Goal: Task Accomplishment & Management: Complete application form

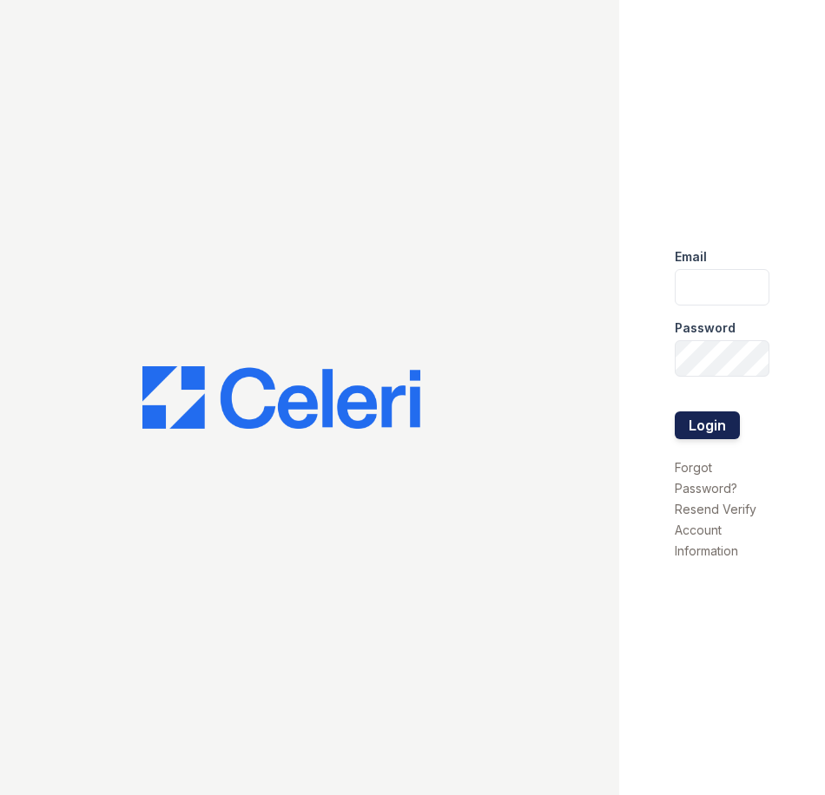
type input "[EMAIL_ADDRESS][DOMAIN_NAME]"
click at [731, 426] on button "Login" at bounding box center [707, 426] width 65 height 28
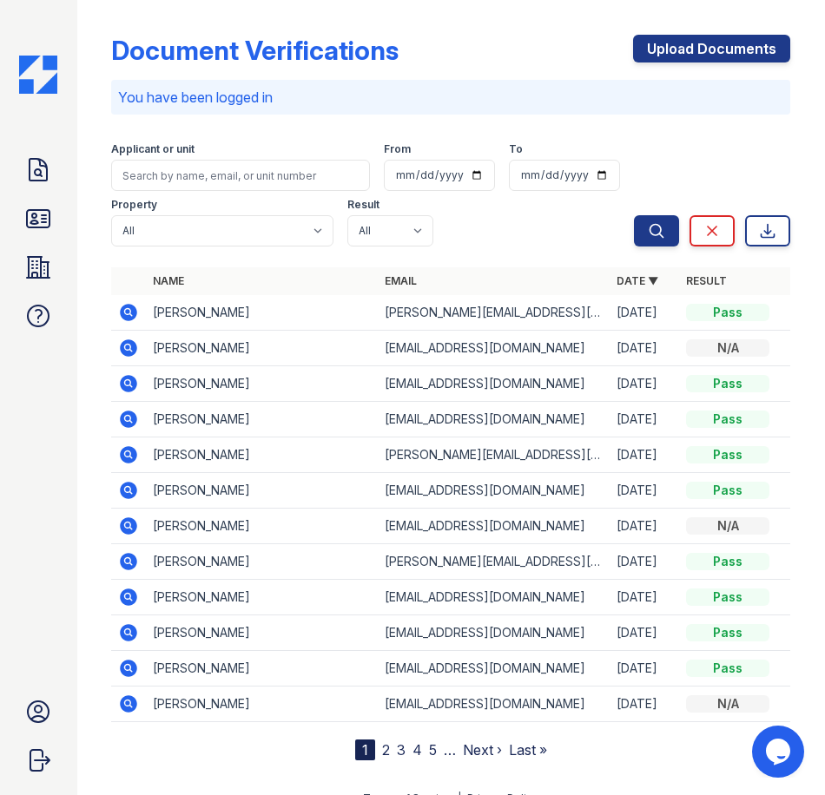
click at [43, 246] on div "Doc Verifications ID Verifications Properties FAQ" at bounding box center [38, 243] width 42 height 188
click at [43, 265] on icon at bounding box center [38, 268] width 28 height 28
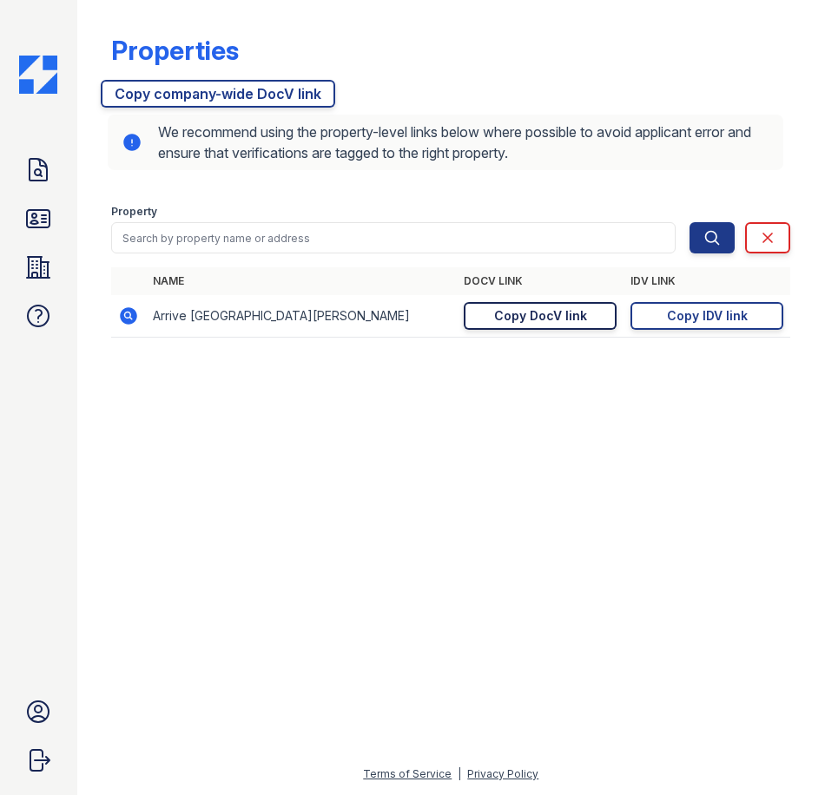
click at [538, 320] on div "Copy DocV link" at bounding box center [540, 315] width 93 height 17
click at [32, 174] on icon at bounding box center [38, 170] width 28 height 28
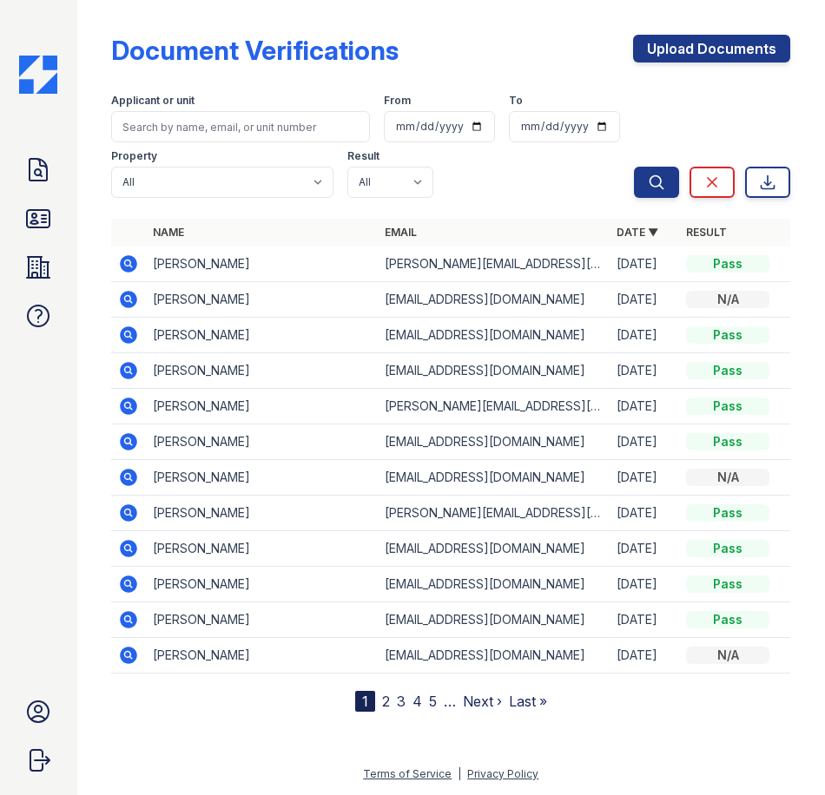
click at [114, 262] on td at bounding box center [128, 265] width 35 height 36
click at [122, 263] on icon at bounding box center [129, 263] width 17 height 17
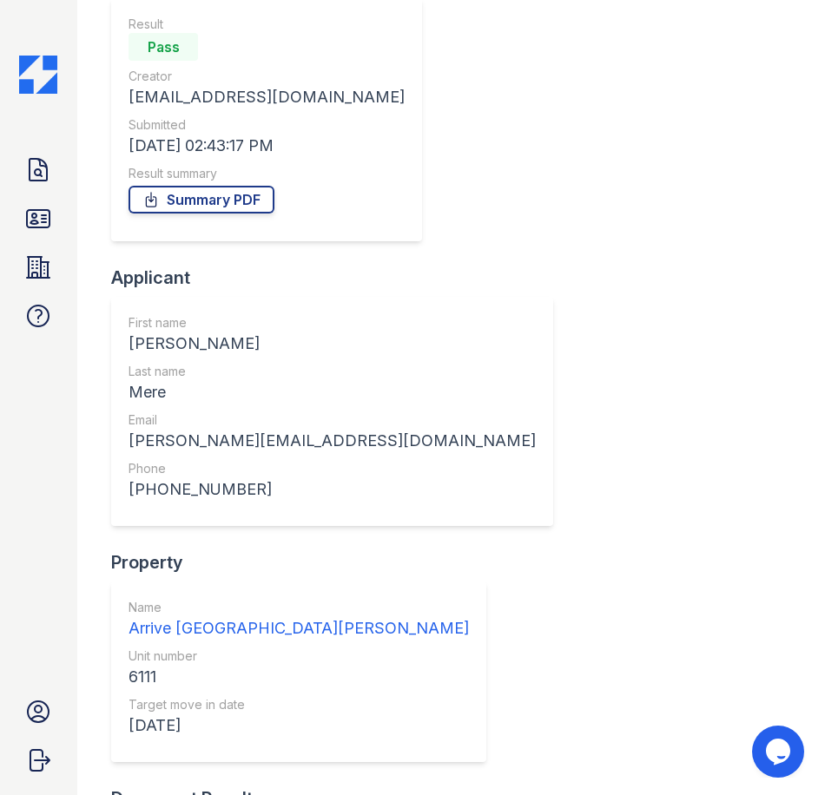
scroll to position [258, 0]
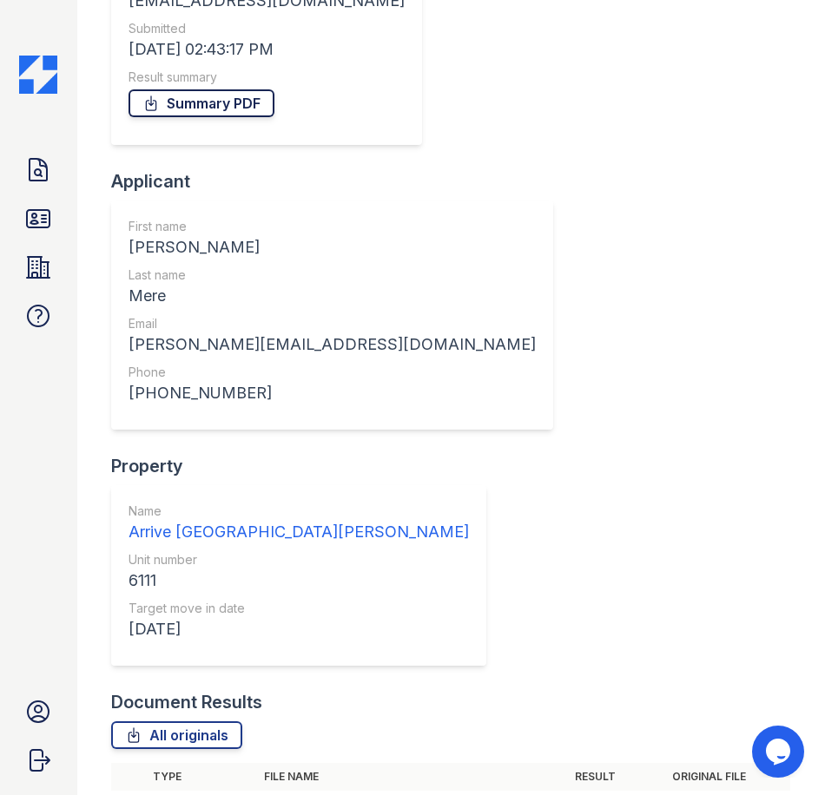
click at [218, 115] on link "Summary PDF" at bounding box center [202, 103] width 146 height 28
click at [206, 722] on link "All originals" at bounding box center [176, 736] width 131 height 28
click at [211, 520] on div "Arrive Fort Lee" at bounding box center [299, 532] width 340 height 24
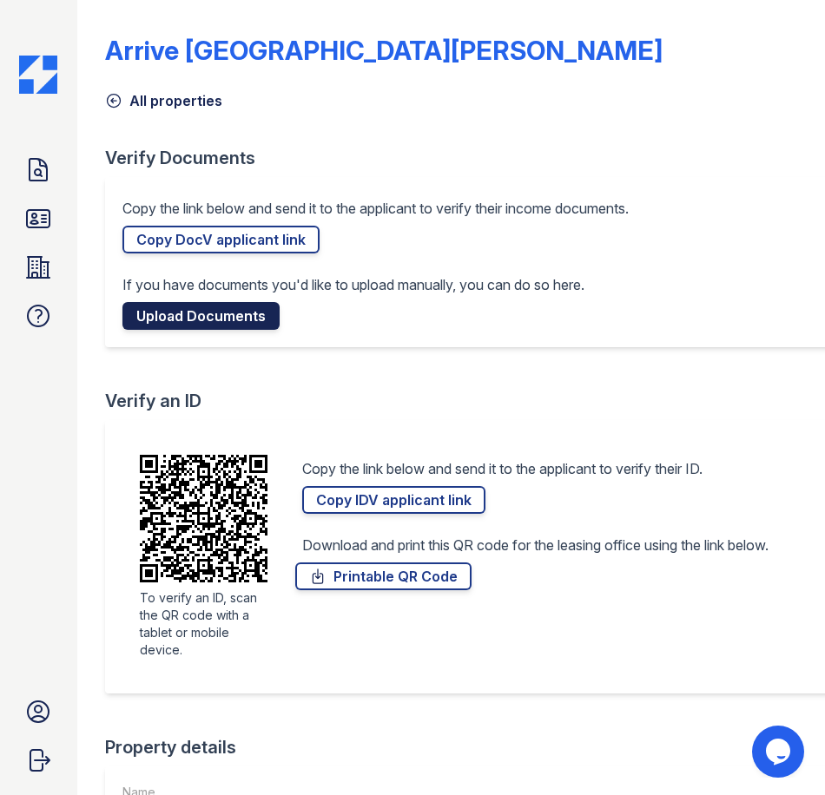
click at [239, 314] on link "Upload Documents" at bounding box center [200, 316] width 157 height 28
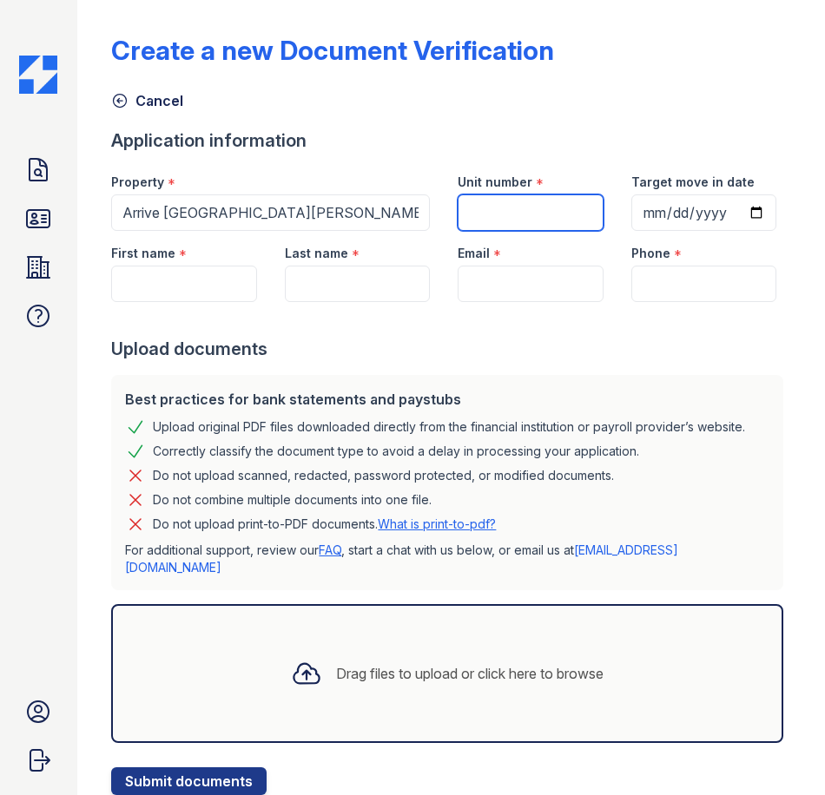
click at [458, 200] on input "Unit number" at bounding box center [530, 213] width 145 height 36
click at [475, 206] on input "Unit number" at bounding box center [530, 213] width 145 height 36
